Goal: Task Accomplishment & Management: Manage account settings

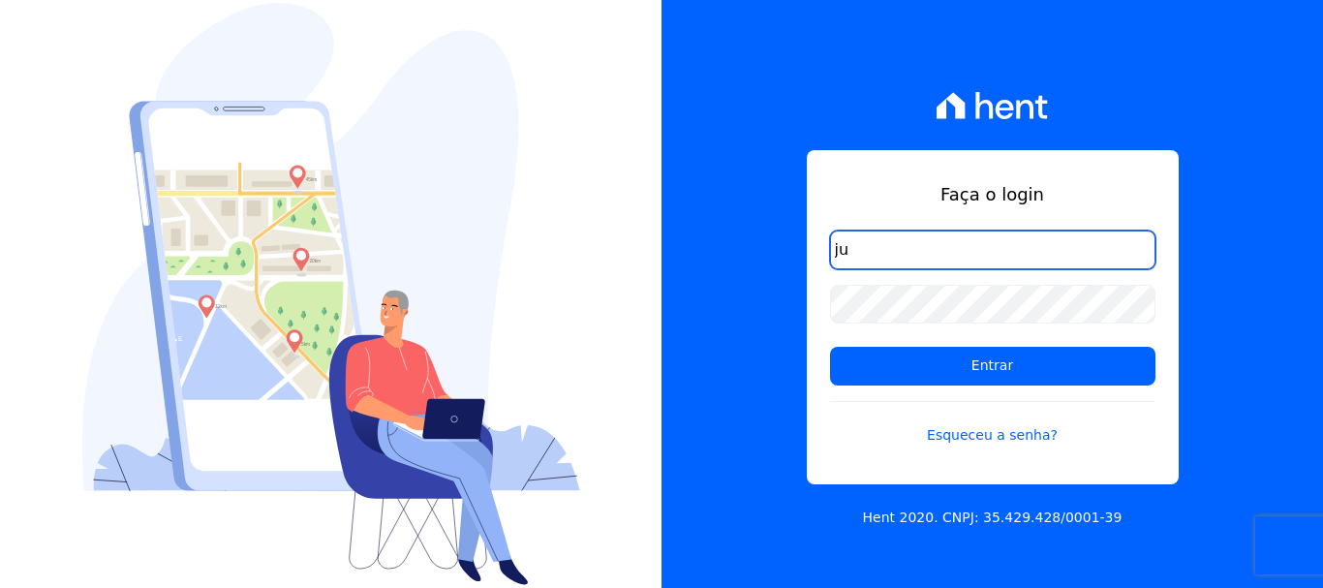
type input "j"
type input "financ.junco@gmail.com"
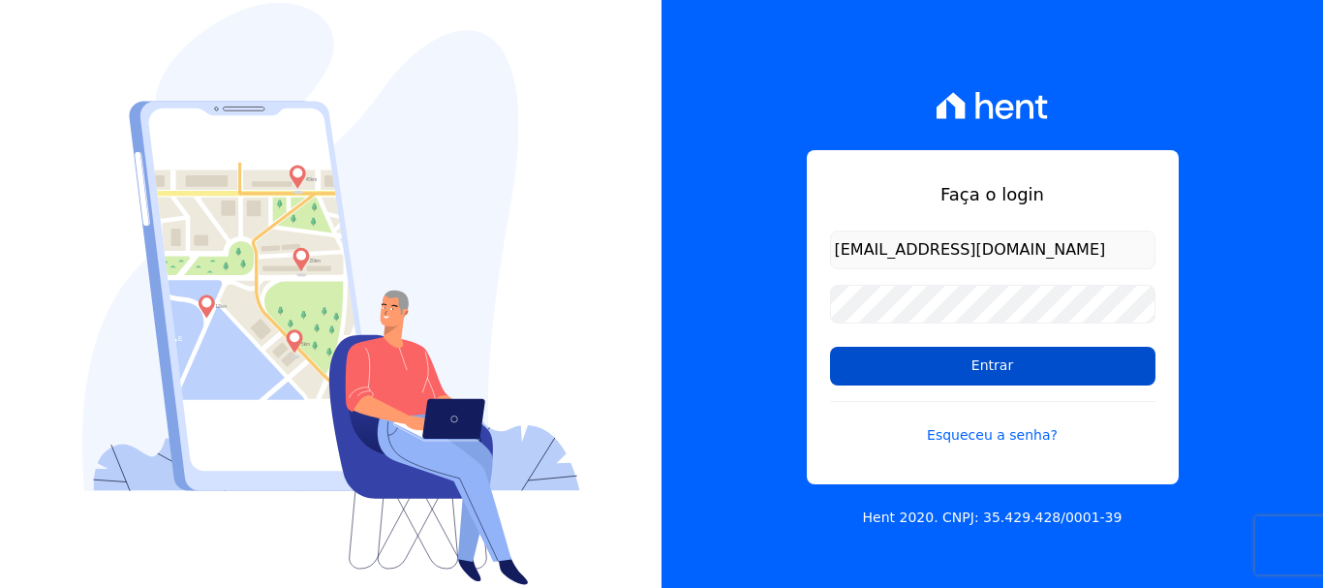
click at [999, 362] on input "Entrar" at bounding box center [992, 366] width 325 height 39
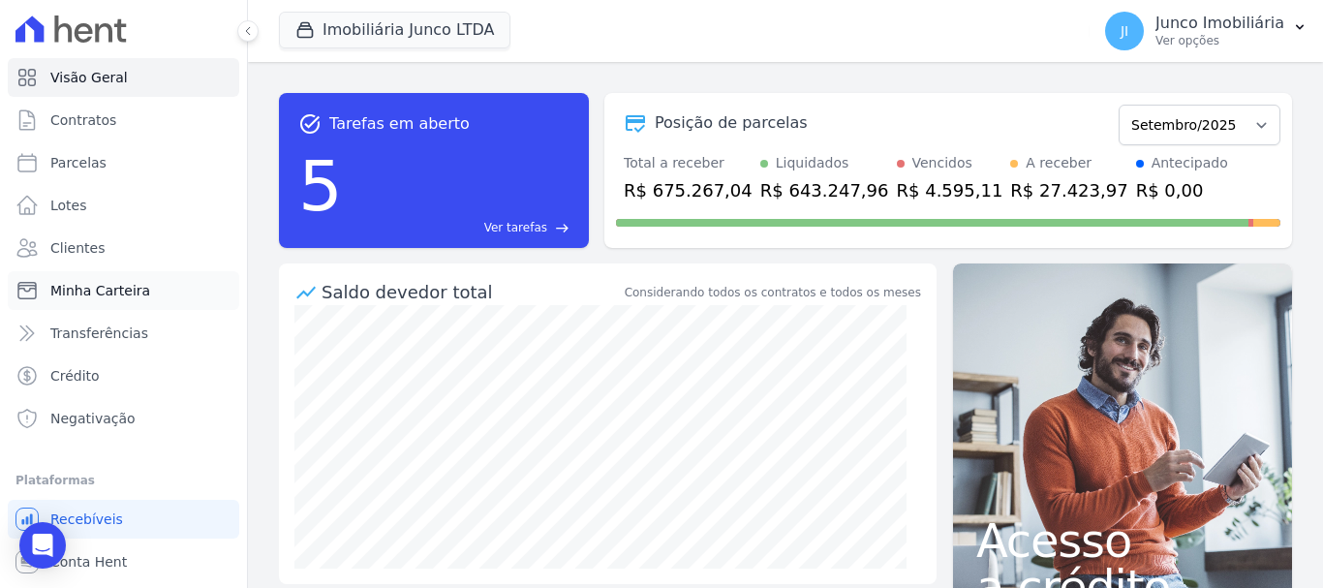
click at [99, 292] on span "Minha Carteira" at bounding box center [100, 290] width 100 height 19
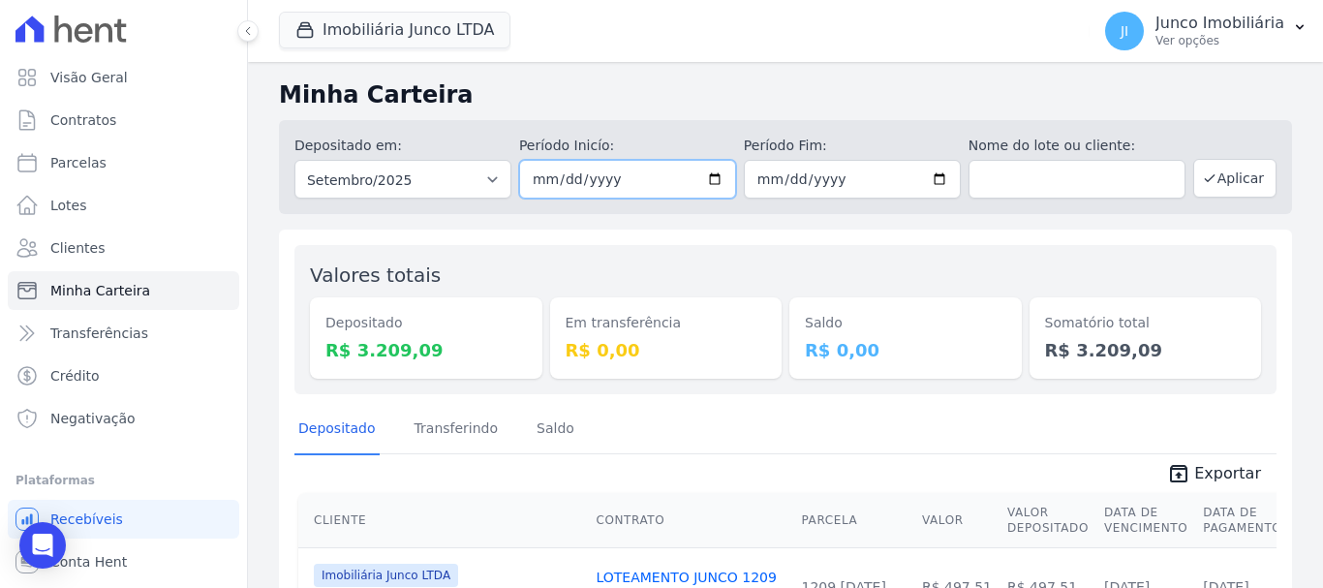
click at [709, 183] on input "[DATE]" at bounding box center [627, 179] width 217 height 39
type input "[DATE]"
click at [940, 177] on input "[DATE]" at bounding box center [852, 179] width 217 height 39
click at [931, 180] on input "[DATE]" at bounding box center [852, 179] width 217 height 39
type input "[DATE]"
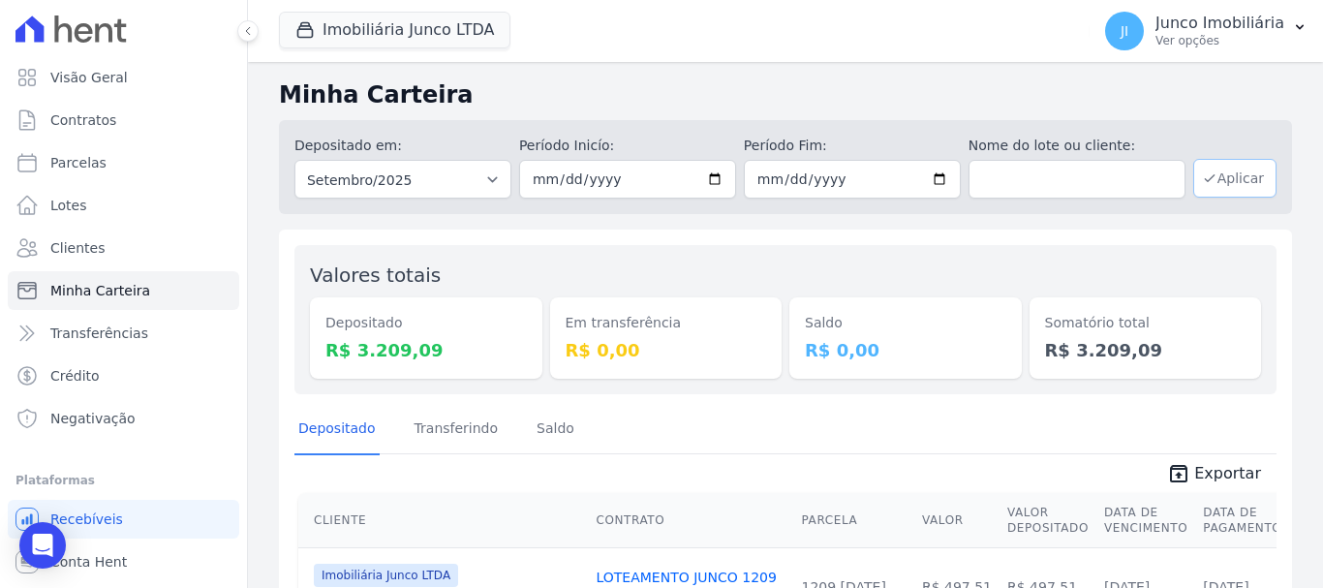
click at [1208, 178] on button "Aplicar" at bounding box center [1234, 178] width 83 height 39
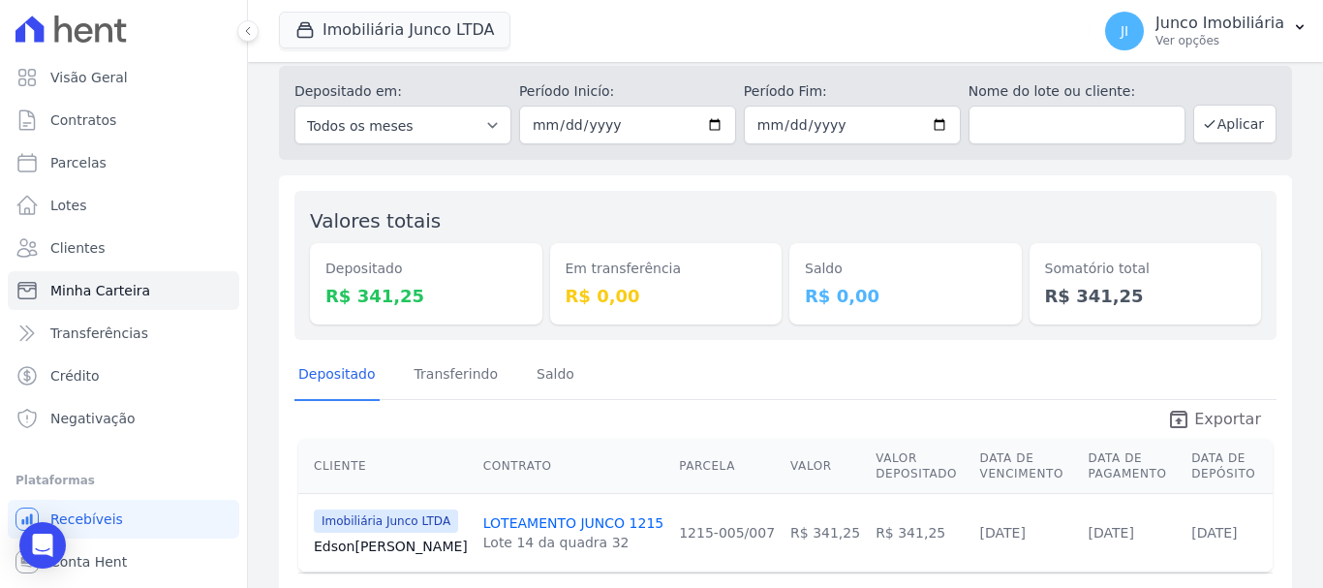
scroll to position [117, 0]
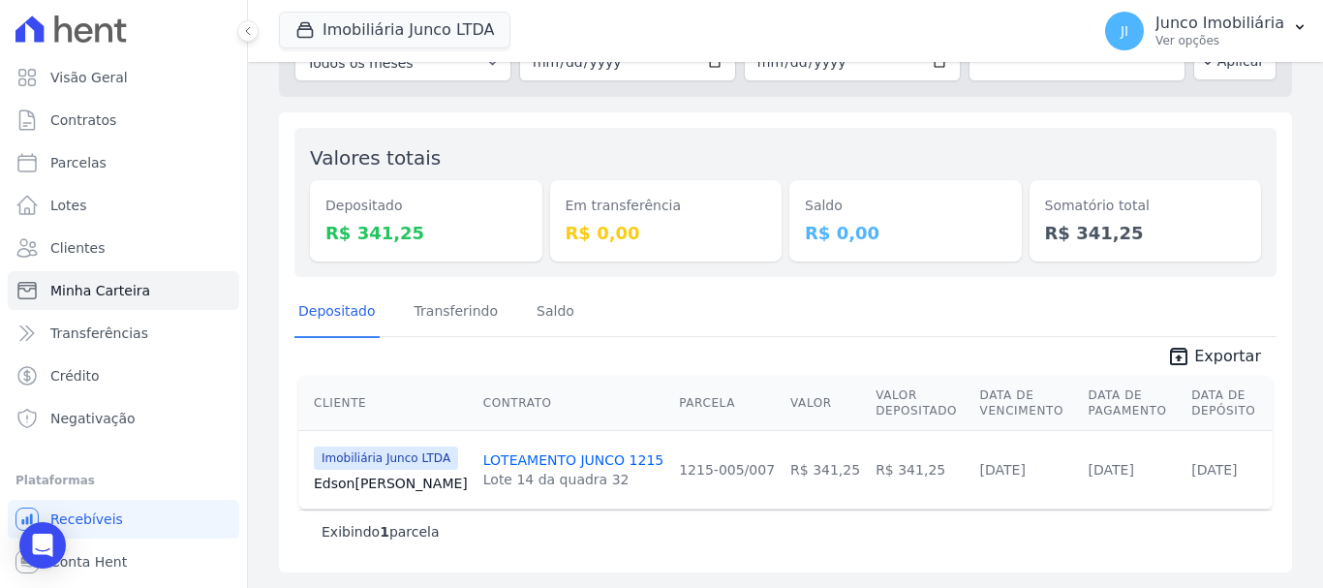
click at [1055, 551] on div "Exibindo 1 parcela" at bounding box center [785, 531] width 974 height 44
click at [1226, 356] on span "Exportar" at bounding box center [1227, 356] width 67 height 23
click at [1211, 36] on p "Ver opções" at bounding box center [1219, 40] width 129 height 15
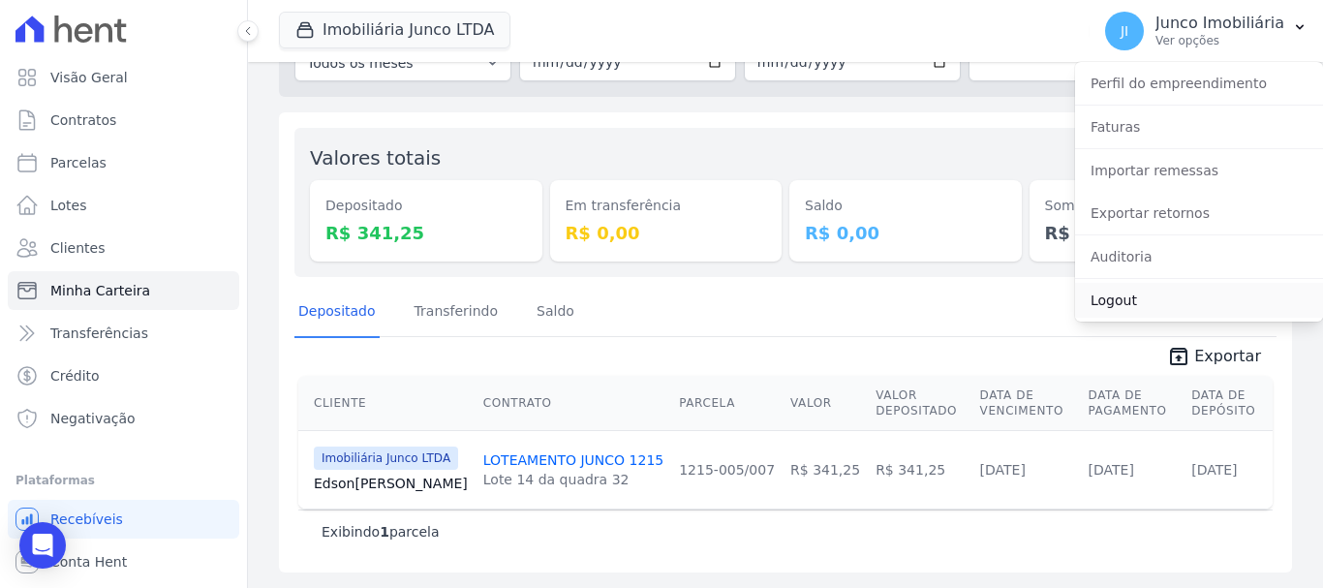
click at [1112, 307] on link "Logout" at bounding box center [1199, 300] width 248 height 35
